Goal: Find specific page/section: Find specific page/section

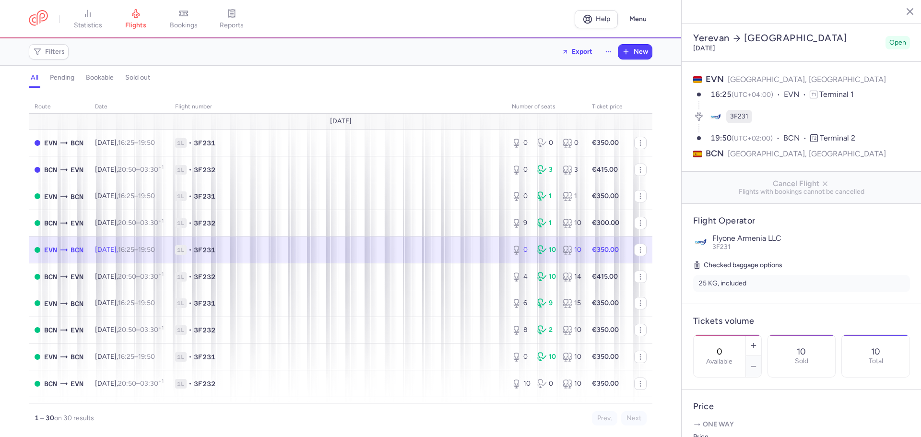
select select "days"
click at [189, 16] on icon at bounding box center [184, 14] width 10 height 10
